Goal: Find specific page/section: Find specific page/section

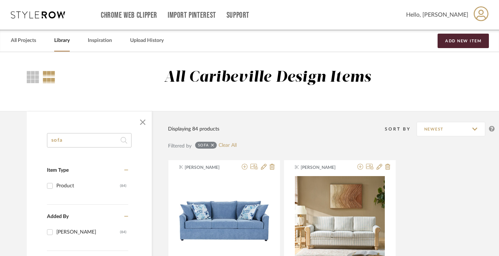
click at [64, 46] on div "Library" at bounding box center [62, 41] width 16 height 22
click at [73, 145] on input "sofa" at bounding box center [89, 140] width 85 height 14
type input "s"
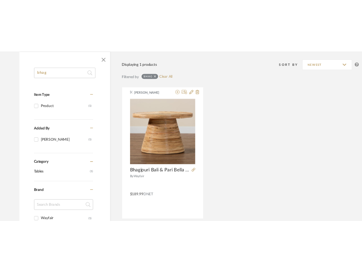
scroll to position [90, 0]
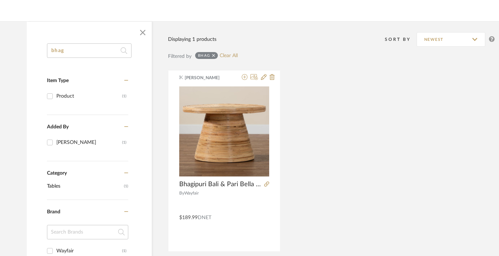
type input "bhag"
drag, startPoint x: 88, startPoint y: 52, endPoint x: 47, endPoint y: 51, distance: 40.5
click at [46, 51] on div "bhag Item Type Product (1) Added By Brianne Leiva (1) Category Tables (1) Brand…" at bounding box center [89, 240] width 125 height 394
type input "costa"
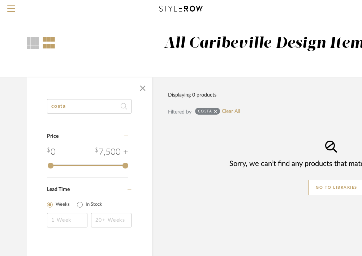
drag, startPoint x: 82, startPoint y: 104, endPoint x: 39, endPoint y: 103, distance: 42.6
click at [39, 103] on div "costa Category Price 0 7,500 + 0 7500 Lead Time Weeks In Stock" at bounding box center [89, 172] width 125 height 147
type input "j"
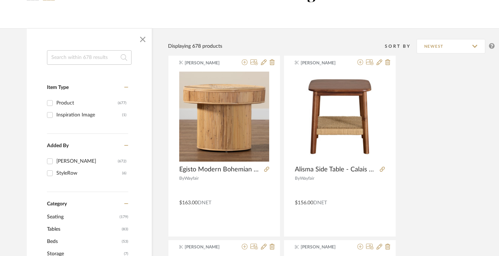
scroll to position [69, 0]
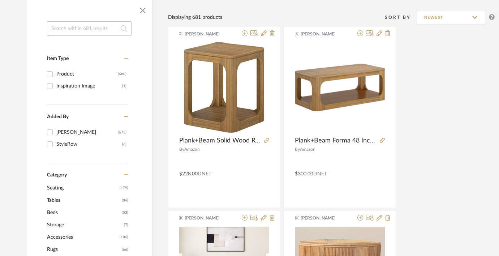
scroll to position [109, 0]
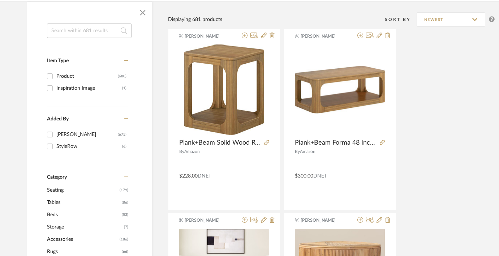
click at [96, 33] on input at bounding box center [89, 30] width 85 height 14
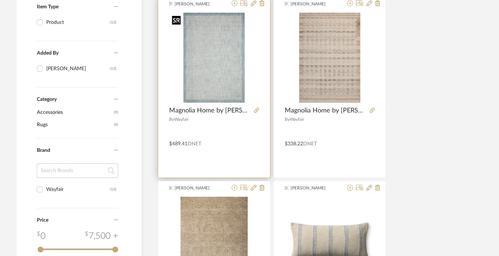
scroll to position [157, 10]
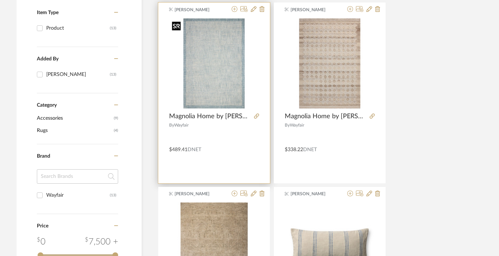
click at [218, 75] on img "0" at bounding box center [214, 63] width 90 height 90
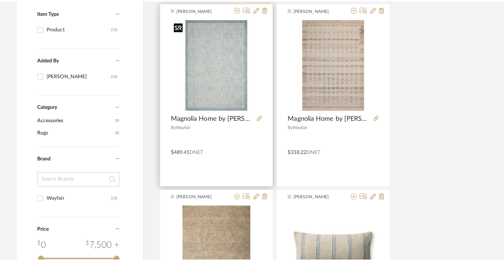
scroll to position [0, 0]
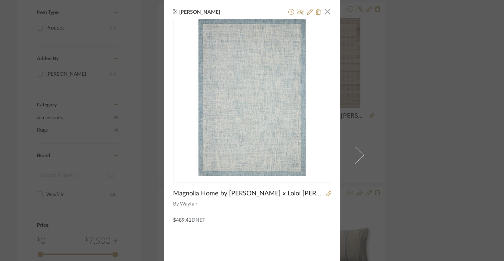
click at [241, 90] on img "0" at bounding box center [251, 97] width 157 height 157
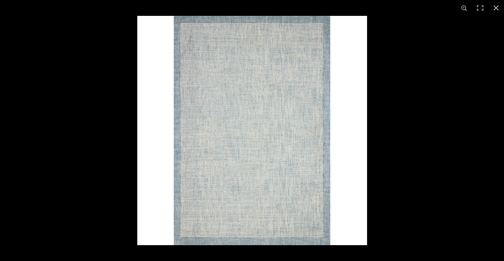
click at [276, 98] on img at bounding box center [252, 131] width 230 height 230
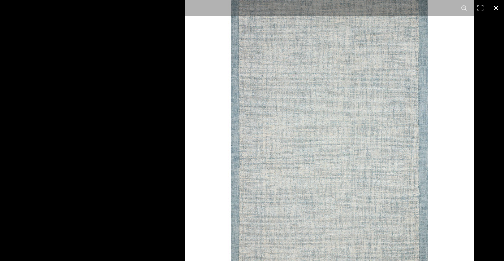
click at [497, 110] on div at bounding box center [437, 116] width 504 height 261
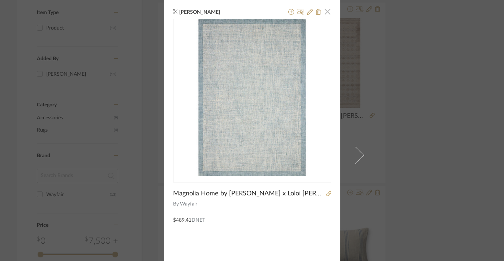
click at [324, 12] on span "button" at bounding box center [327, 11] width 14 height 14
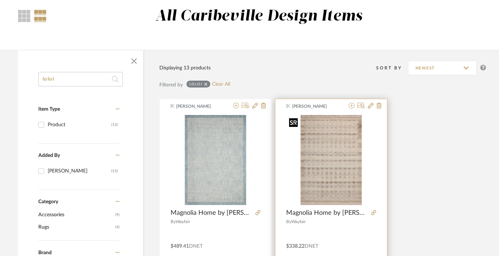
scroll to position [0, 9]
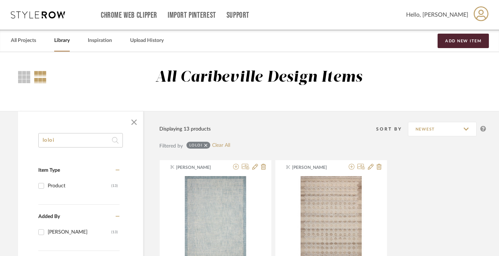
click at [56, 142] on input "loloi" at bounding box center [80, 140] width 85 height 14
type input "l"
type input "[PERSON_NAME]"
